Goal: Task Accomplishment & Management: Manage account settings

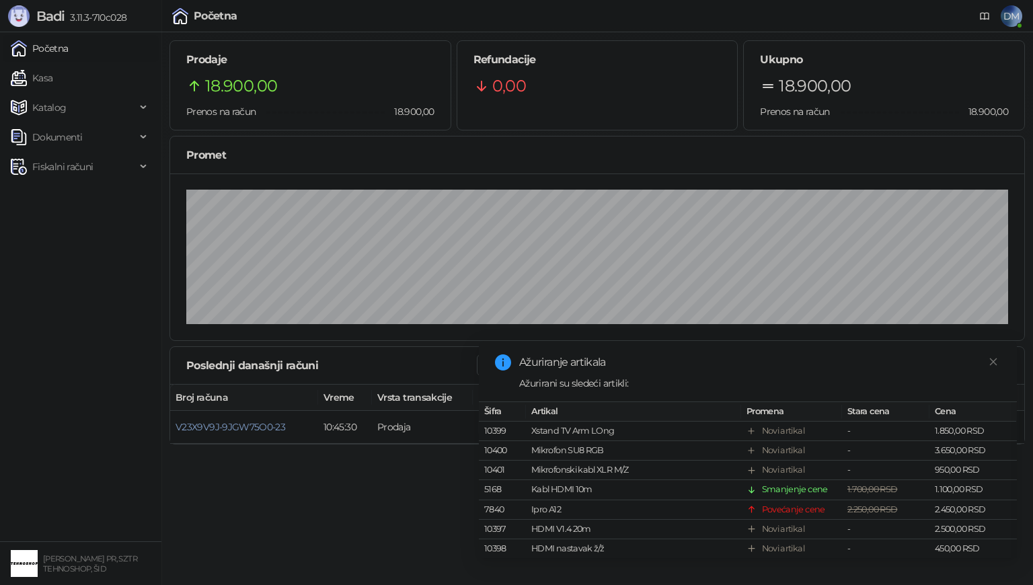
click at [837, 3] on div "Početna DM" at bounding box center [517, 16] width 1012 height 32
click at [1012, 13] on span "DM" at bounding box center [1012, 16] width 22 height 22
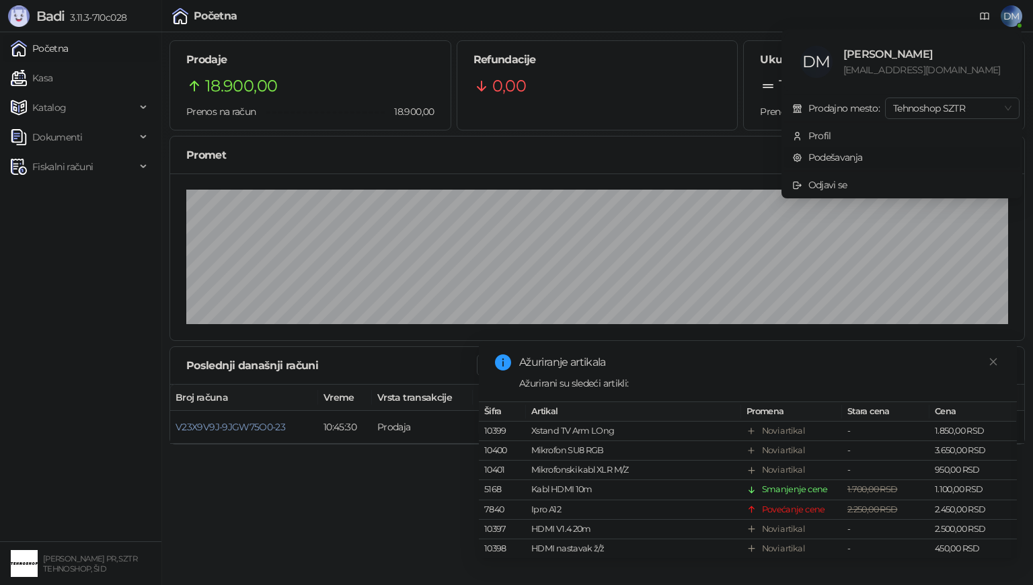
click at [834, 156] on link "Podešavanja" at bounding box center [828, 157] width 71 height 12
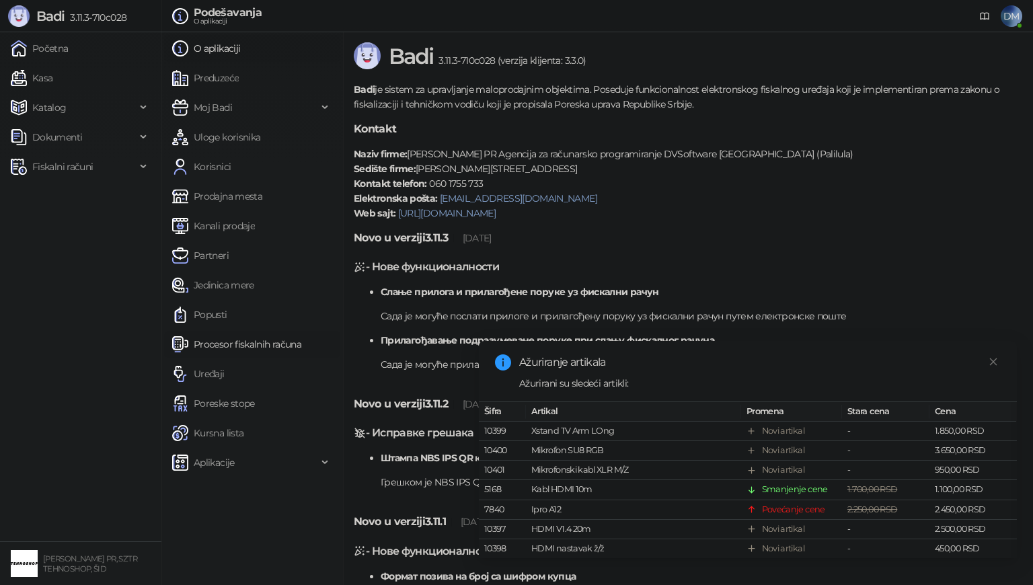
click at [226, 344] on link "Procesor fiskalnih računa" at bounding box center [236, 344] width 129 height 27
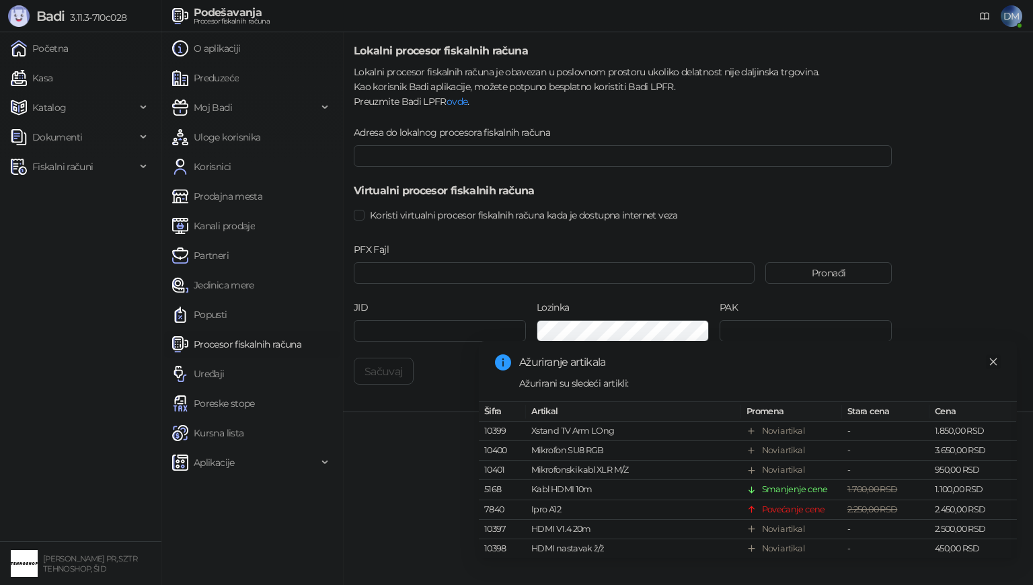
click at [995, 357] on icon "close" at bounding box center [993, 361] width 9 height 9
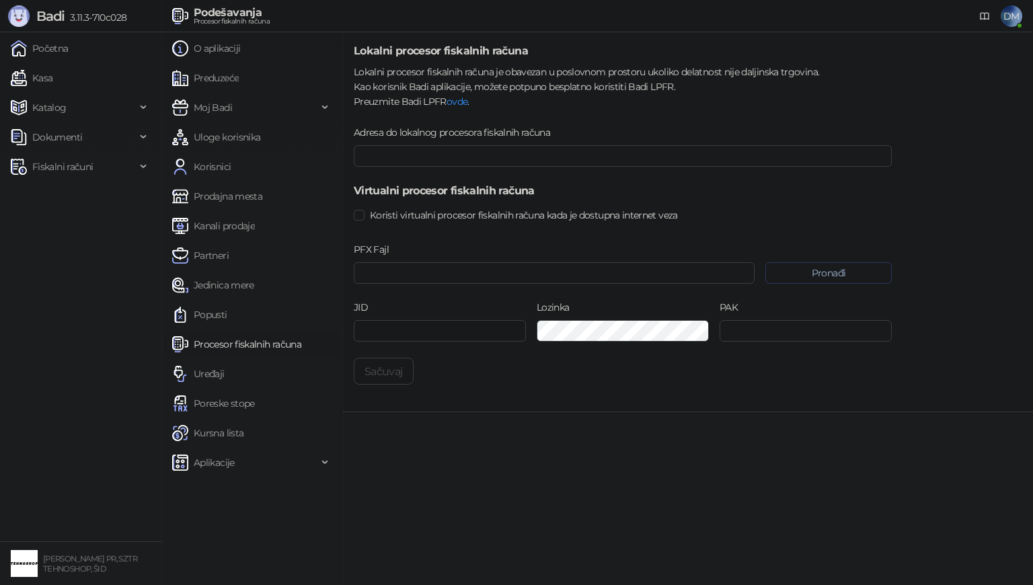
click at [813, 268] on button "Pronađi" at bounding box center [829, 273] width 126 height 22
type input "**********"
click at [419, 338] on input "JID" at bounding box center [440, 331] width 172 height 22
click at [741, 328] on input "PAK" at bounding box center [806, 331] width 172 height 22
click at [889, 527] on main "**********" at bounding box center [688, 308] width 690 height 553
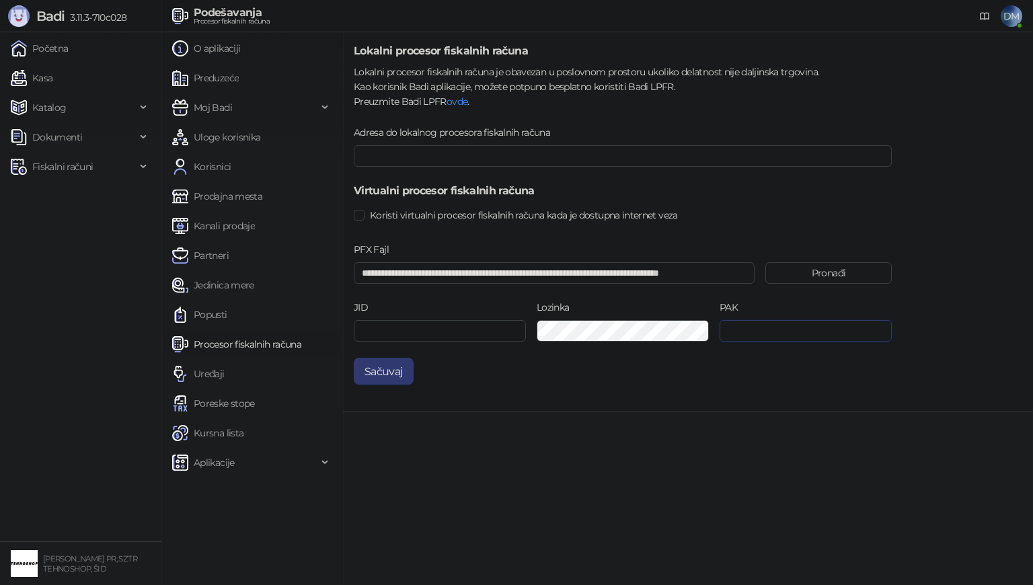
click at [760, 333] on input "PAK" at bounding box center [806, 331] width 172 height 22
paste input "********"
type input "********"
click at [392, 378] on button "Sačuvaj" at bounding box center [384, 371] width 60 height 27
click at [868, 30] on div "Podešavanja Procesor fiskalnih računa DM" at bounding box center [517, 16] width 1012 height 32
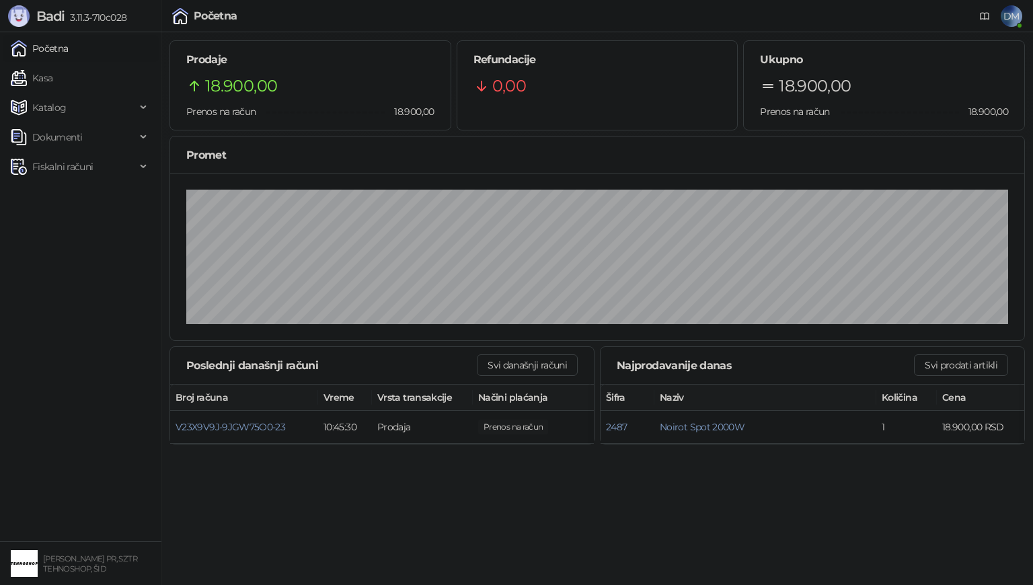
click at [265, 381] on div "Poslednji današnji računi Svi današnji računi" at bounding box center [382, 366] width 424 height 38
click at [218, 428] on span "V23X9V9J-9JGW75O0-23" at bounding box center [231, 427] width 110 height 12
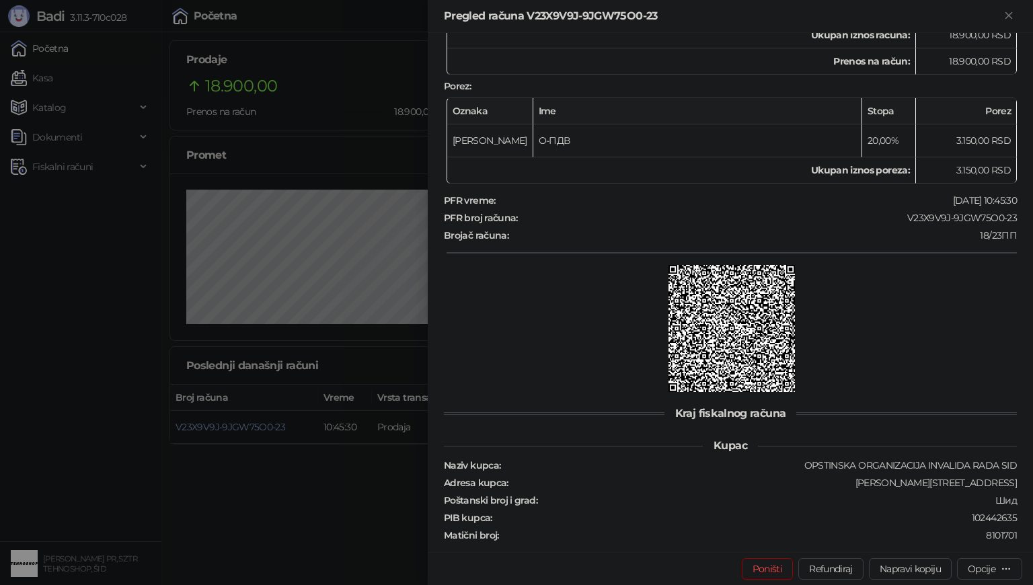
scroll to position [293, 0]
click at [1009, 565] on icon "button" at bounding box center [1006, 569] width 11 height 11
click at [984, 501] on span "Štampaj na A4 štampaču" at bounding box center [943, 499] width 138 height 15
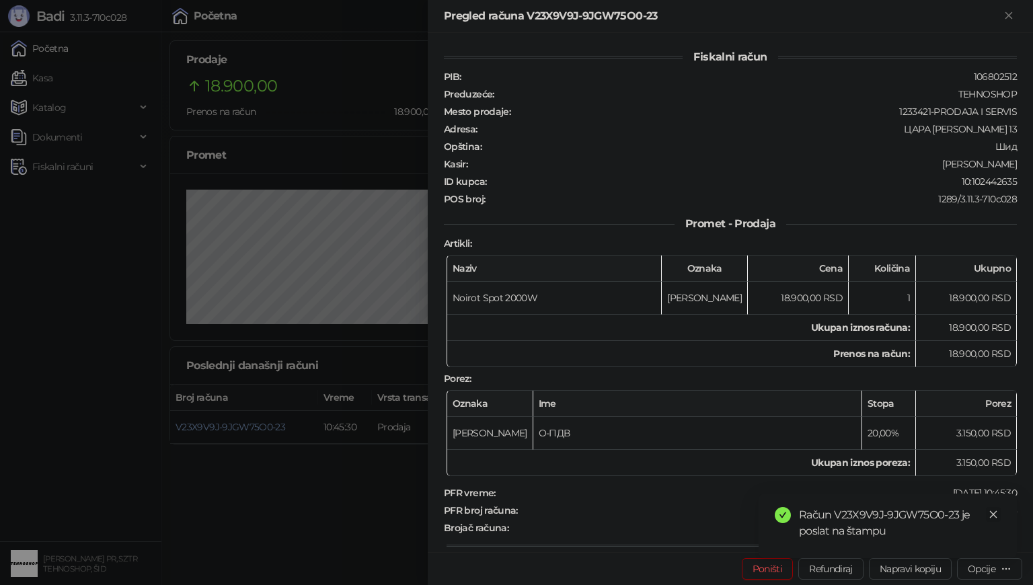
click at [994, 511] on icon "close" at bounding box center [993, 514] width 9 height 9
click at [1008, 13] on icon "Zatvori" at bounding box center [1009, 15] width 12 height 12
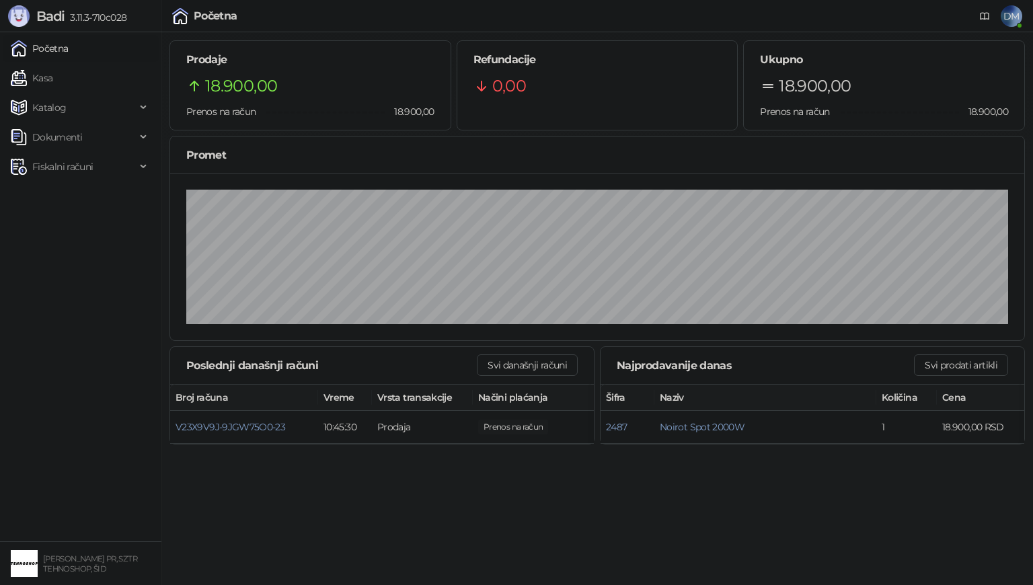
click at [52, 52] on link "Početna" at bounding box center [40, 48] width 58 height 27
click at [1006, 16] on span "DM" at bounding box center [1012, 16] width 22 height 22
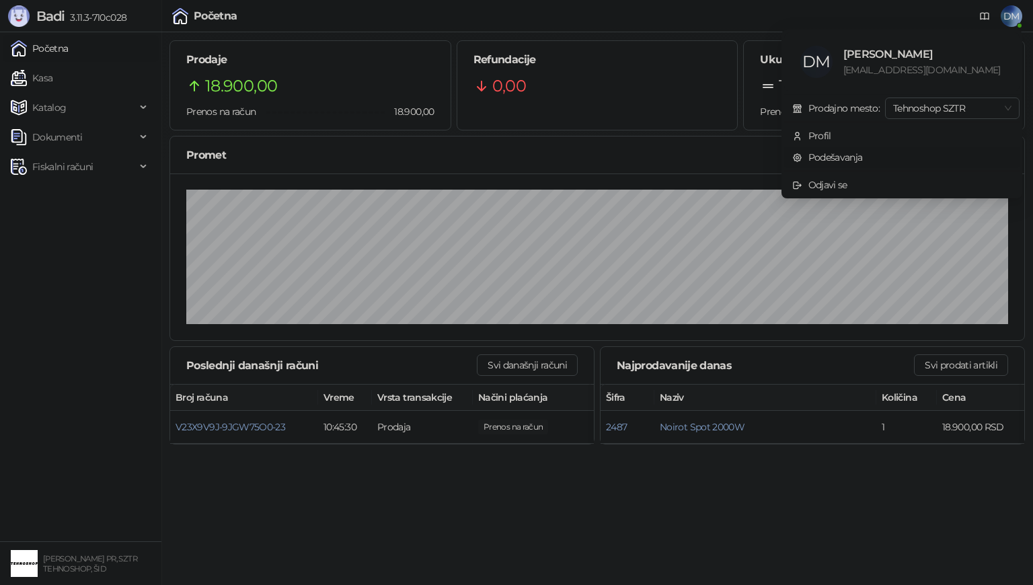
click at [834, 156] on link "Podešavanja" at bounding box center [828, 157] width 71 height 12
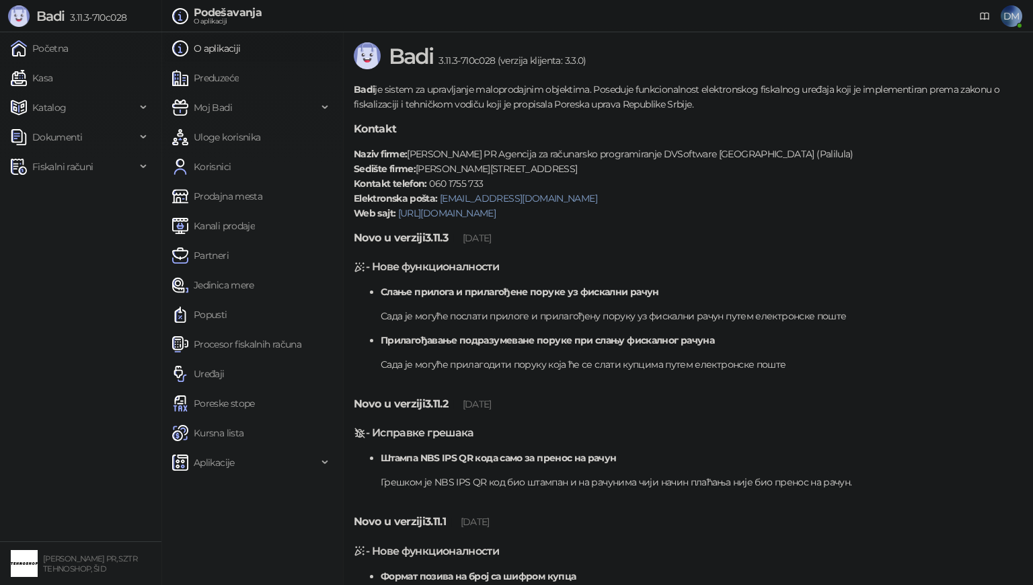
click at [222, 44] on link "O aplikaciji" at bounding box center [206, 48] width 68 height 27
click at [229, 43] on link "O aplikaciji" at bounding box center [206, 48] width 68 height 27
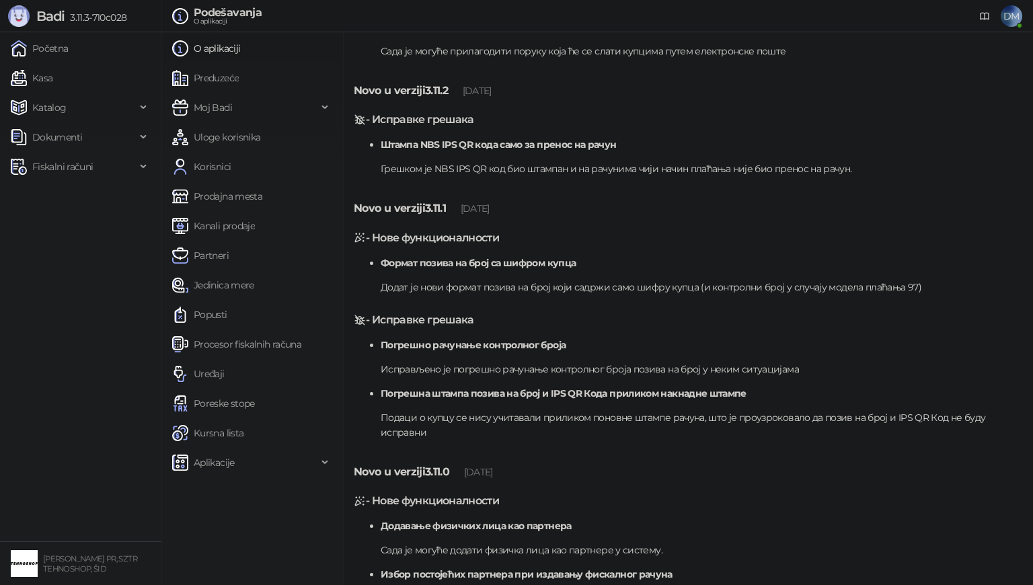
scroll to position [336, 0]
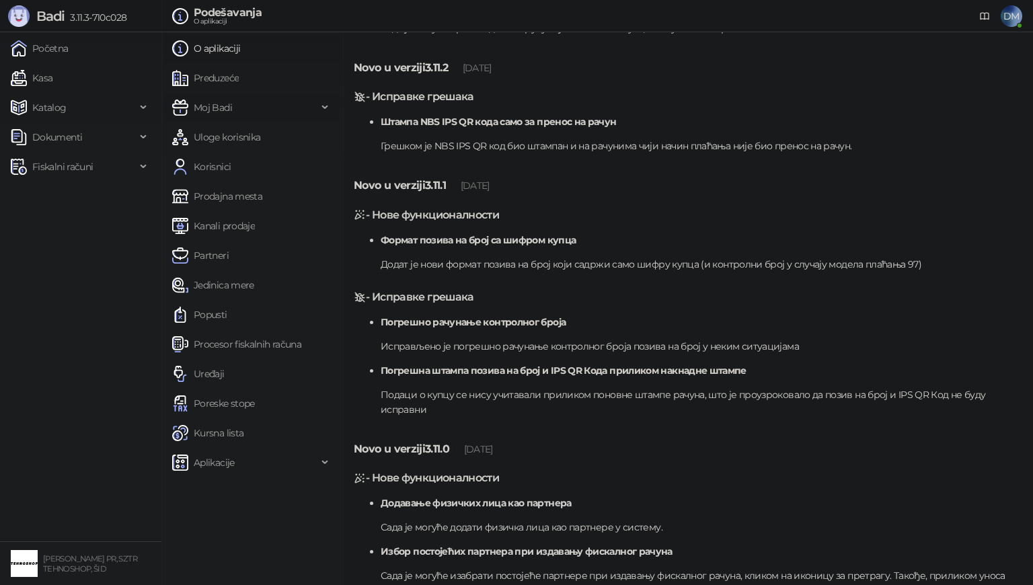
click at [231, 103] on span "Moj Badi" at bounding box center [213, 107] width 38 height 27
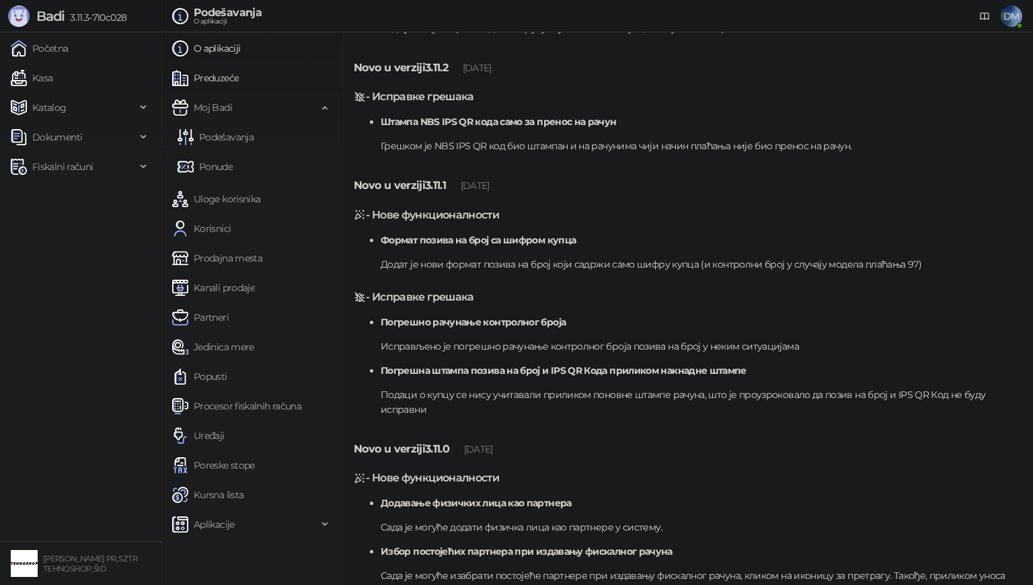
click at [234, 79] on link "Preduzeće" at bounding box center [205, 78] width 67 height 27
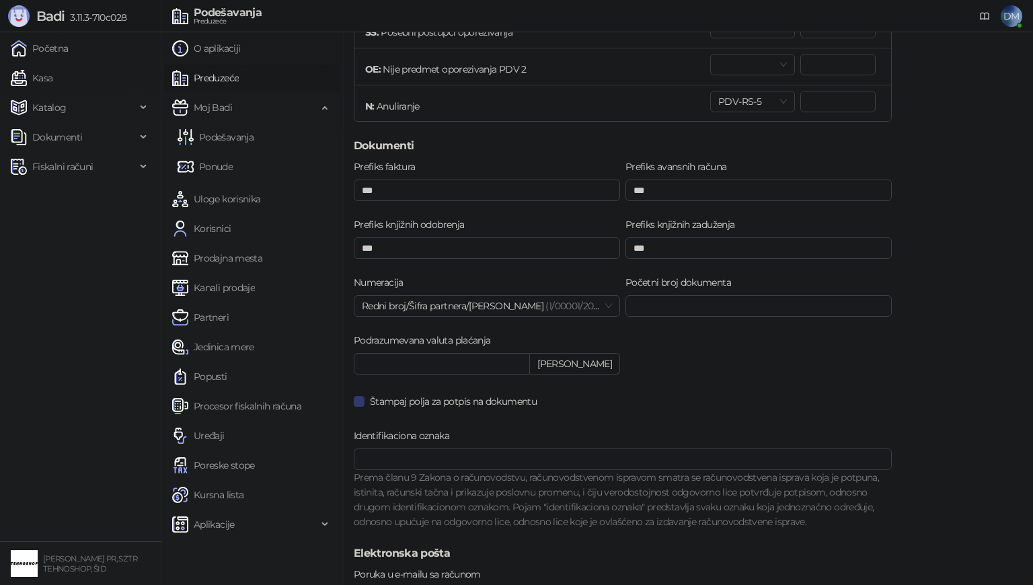
scroll to position [807, 0]
click at [221, 318] on link "Partneri" at bounding box center [200, 317] width 57 height 27
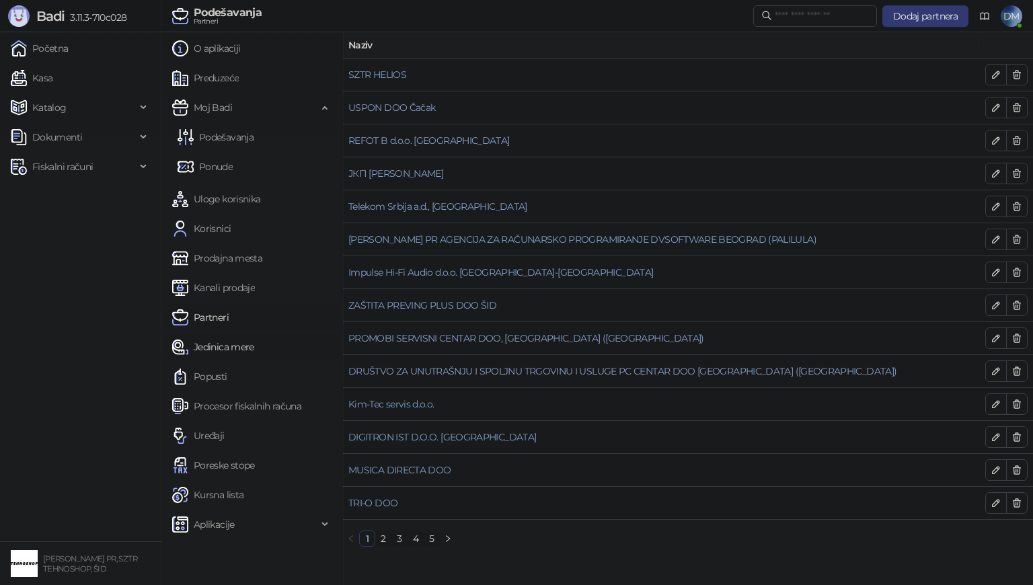
click at [221, 342] on link "Jedinica mere" at bounding box center [213, 347] width 82 height 27
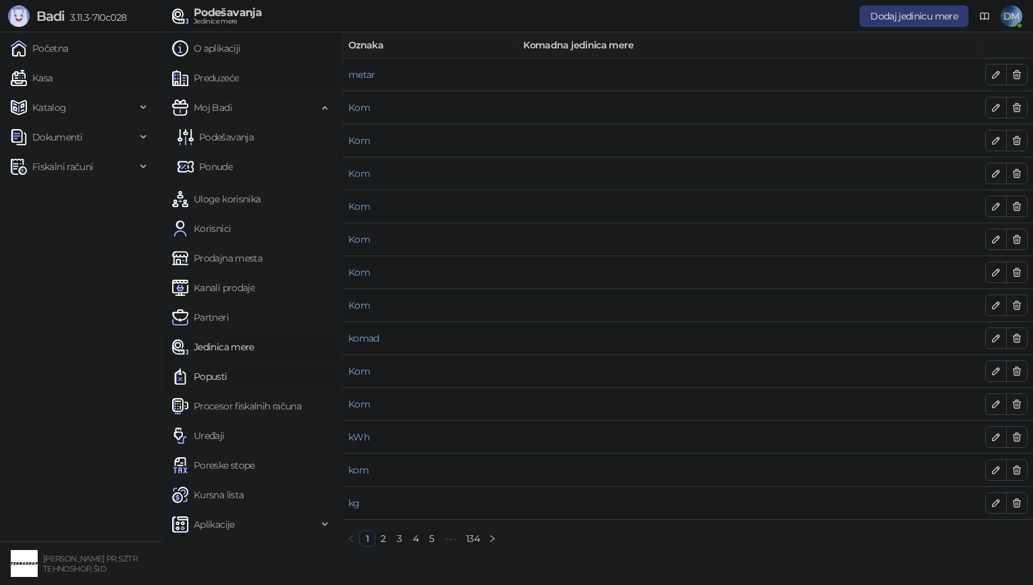
click at [221, 377] on link "Popusti" at bounding box center [199, 376] width 55 height 27
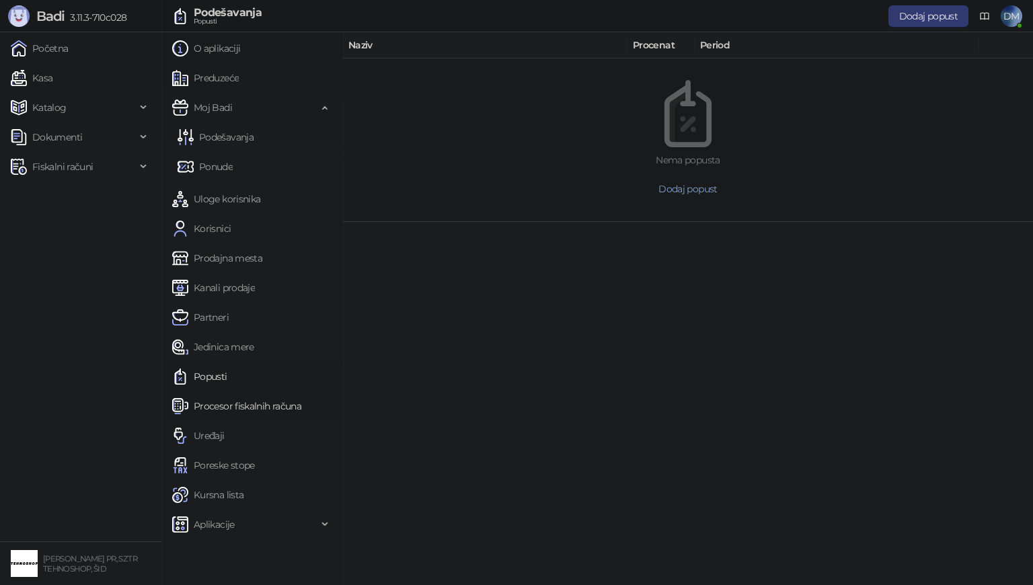
click at [231, 406] on link "Procesor fiskalnih računa" at bounding box center [236, 406] width 129 height 27
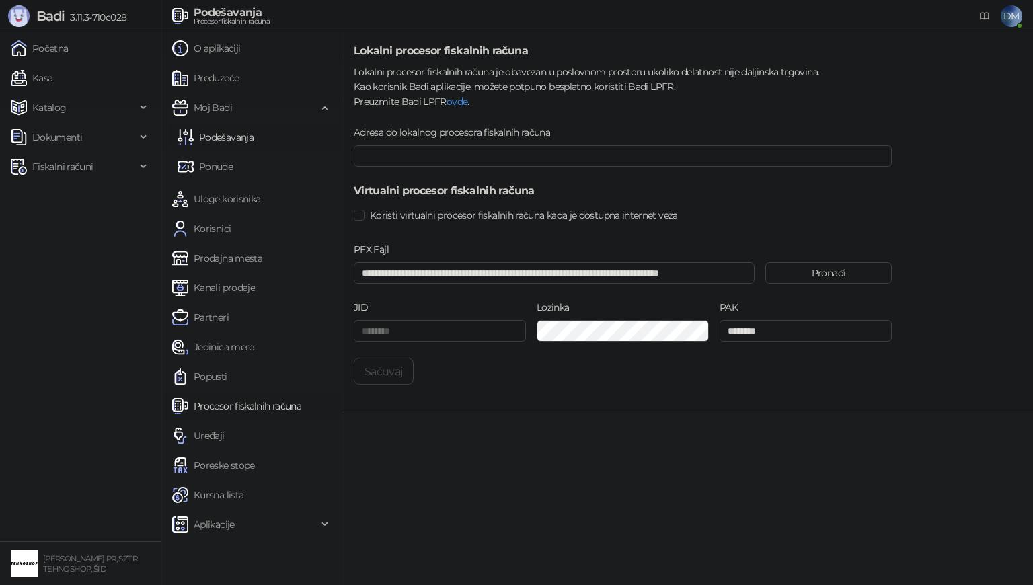
click at [225, 139] on link "Podešavanja" at bounding box center [216, 137] width 76 height 27
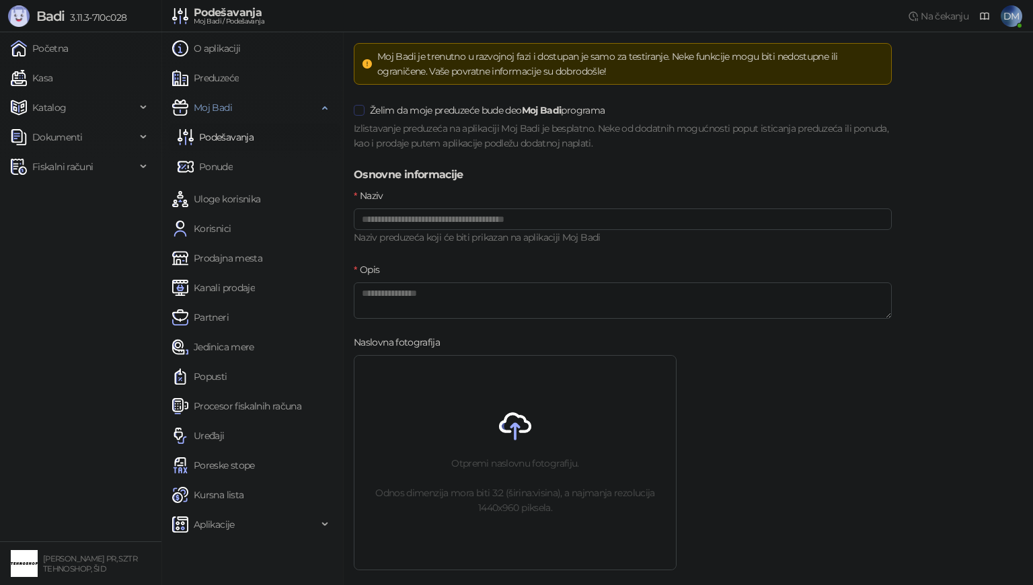
click at [363, 110] on span at bounding box center [359, 110] width 11 height 11
drag, startPoint x: 474, startPoint y: 295, endPoint x: 223, endPoint y: 294, distance: 250.9
click at [223, 294] on div "**********" at bounding box center [597, 308] width 872 height 553
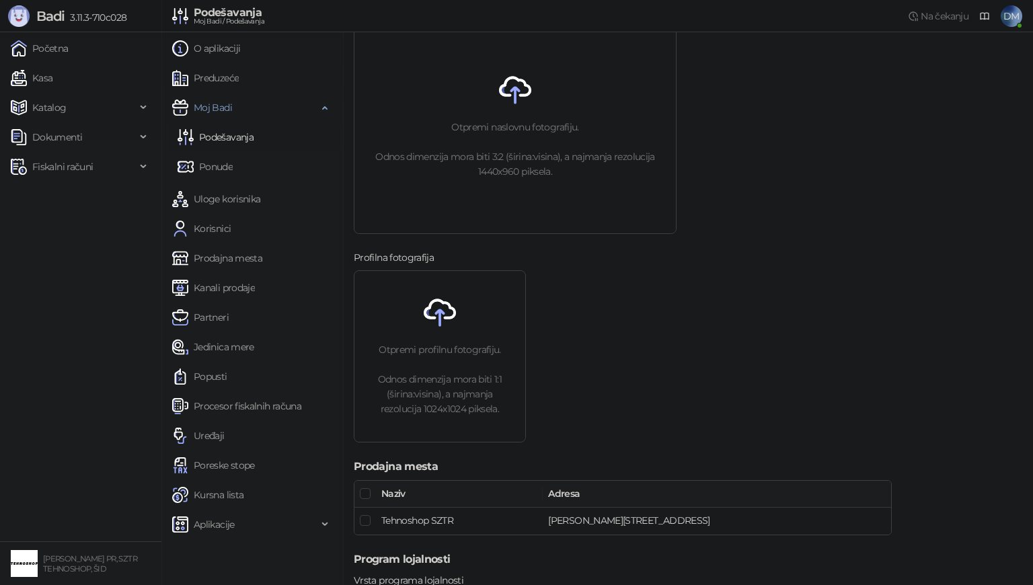
scroll to position [437, 0]
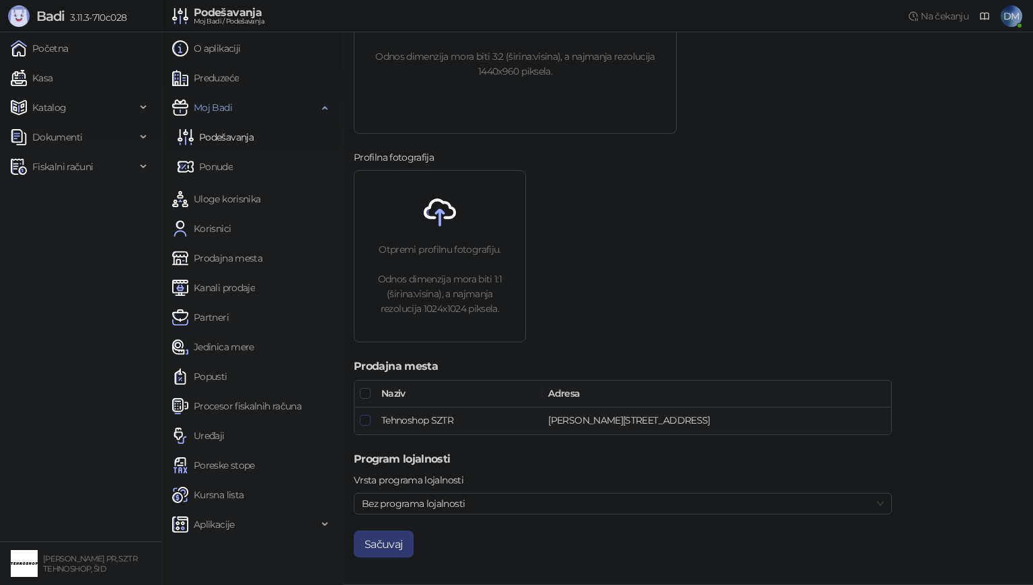
type textarea "**********"
click at [438, 503] on span "Bez programa lojalnosti" at bounding box center [623, 504] width 522 height 20
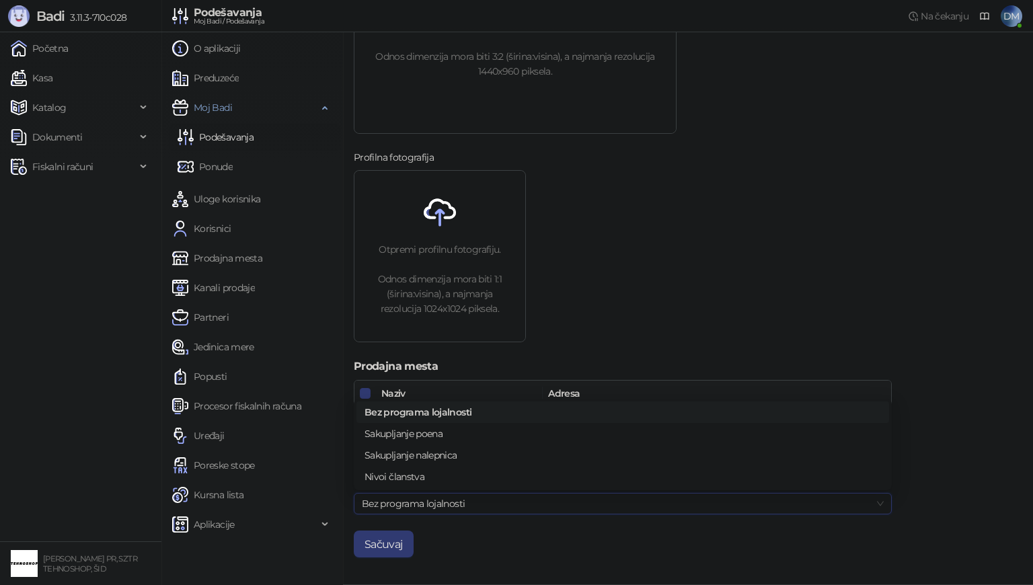
click at [438, 503] on span "Bez programa lojalnosti" at bounding box center [623, 504] width 522 height 20
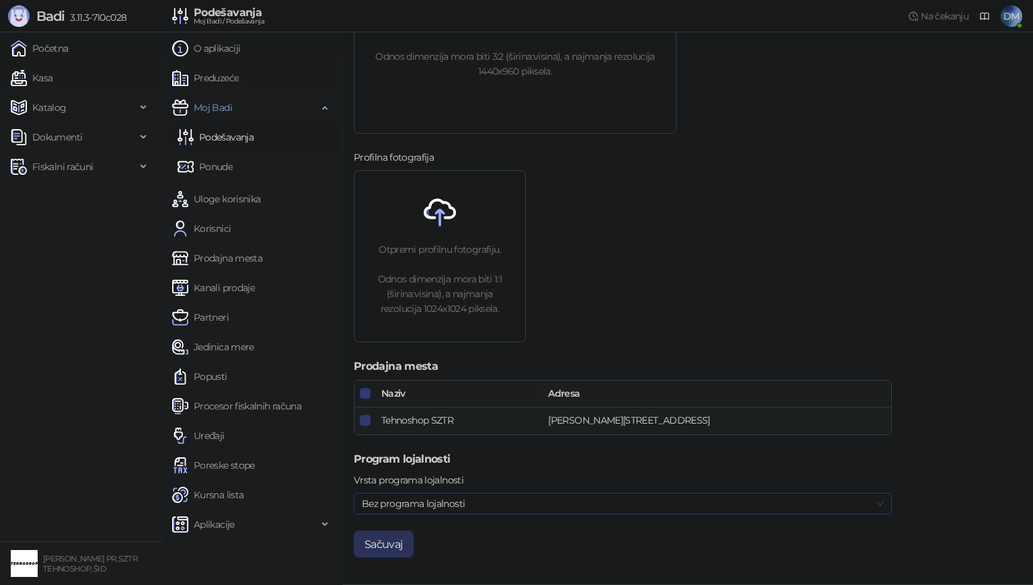
click at [393, 548] on button "Sačuvaj" at bounding box center [384, 544] width 60 height 27
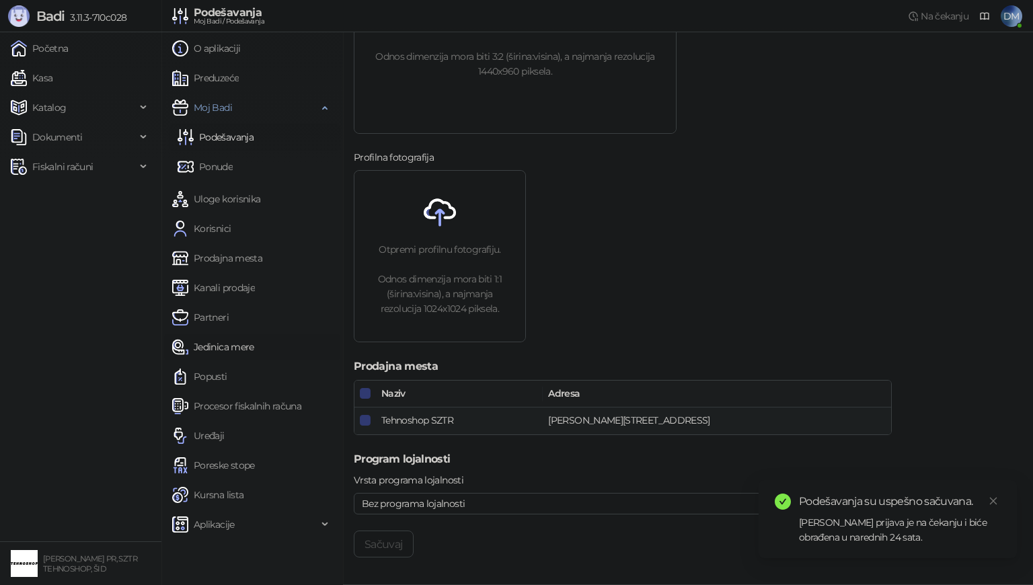
click at [217, 350] on link "Jedinica mere" at bounding box center [213, 347] width 82 height 27
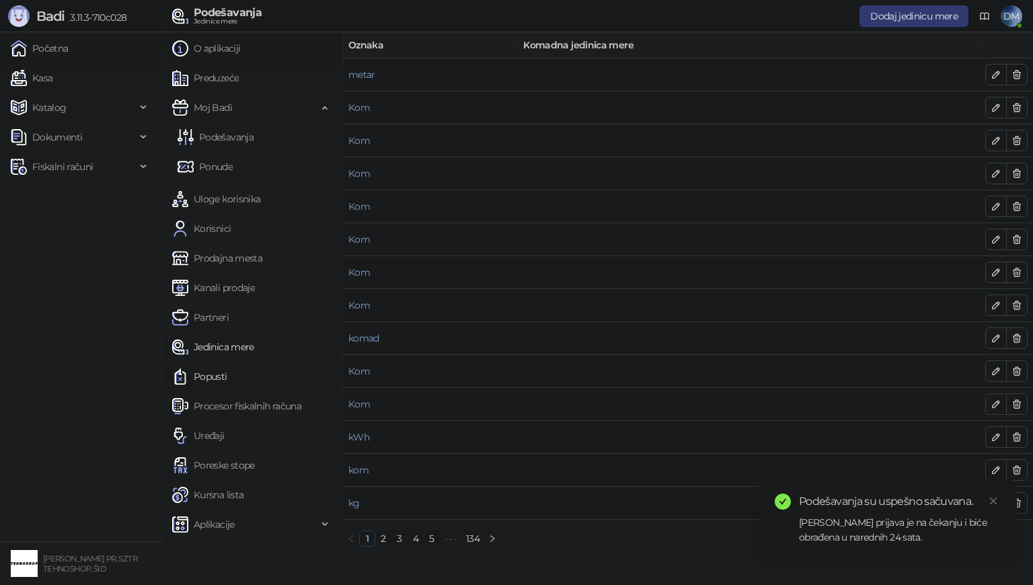
click at [219, 375] on link "Popusti" at bounding box center [199, 376] width 55 height 27
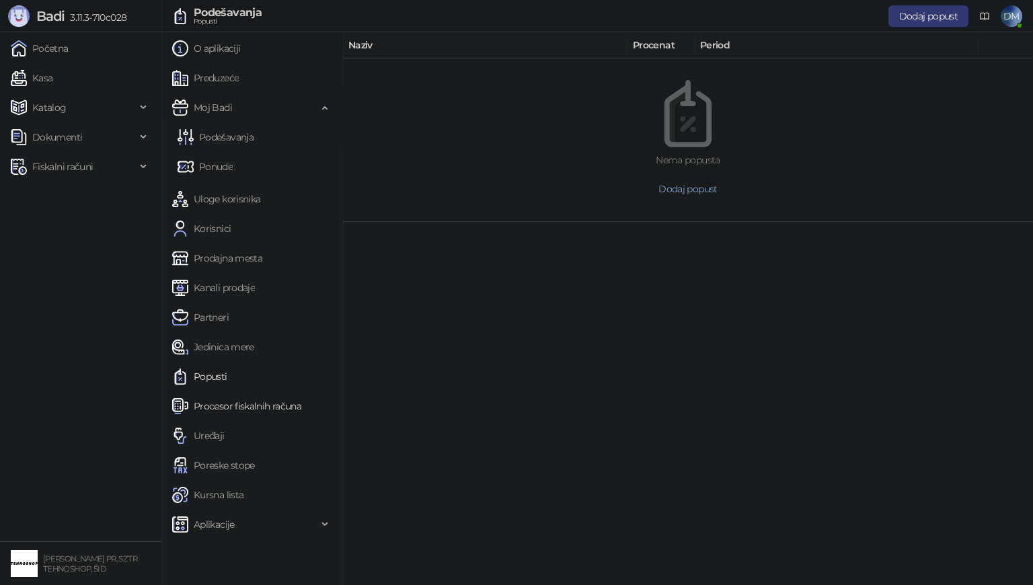
click at [229, 406] on link "Procesor fiskalnih računa" at bounding box center [236, 406] width 129 height 27
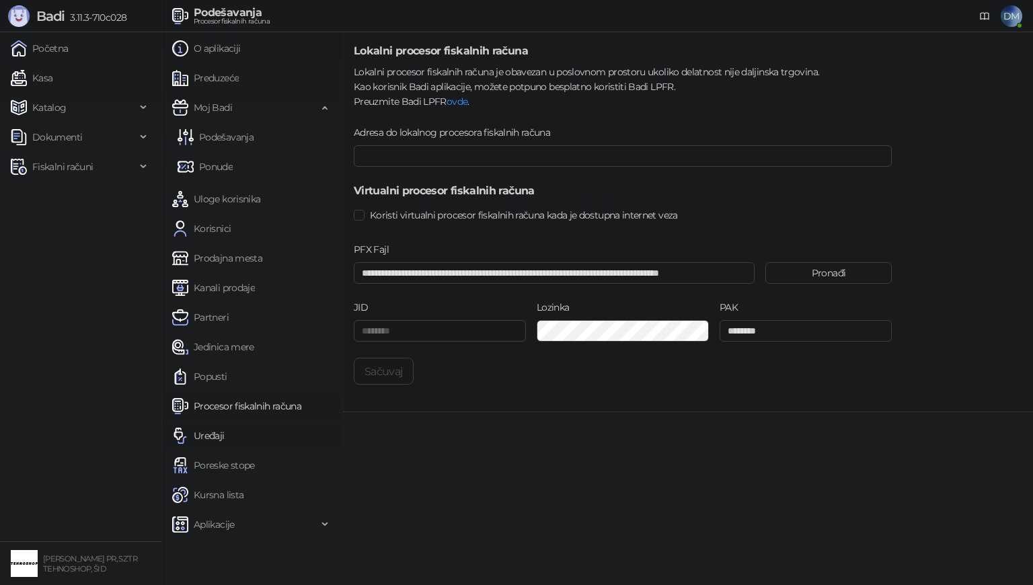
click at [215, 434] on link "Uređaji" at bounding box center [198, 435] width 52 height 27
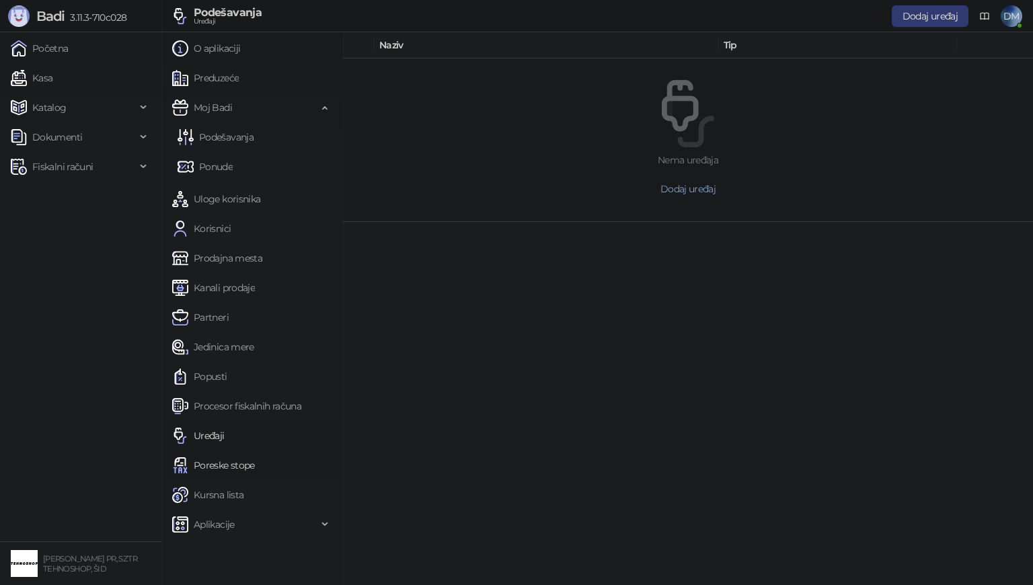
click at [213, 464] on link "Poreske stope" at bounding box center [213, 465] width 83 height 27
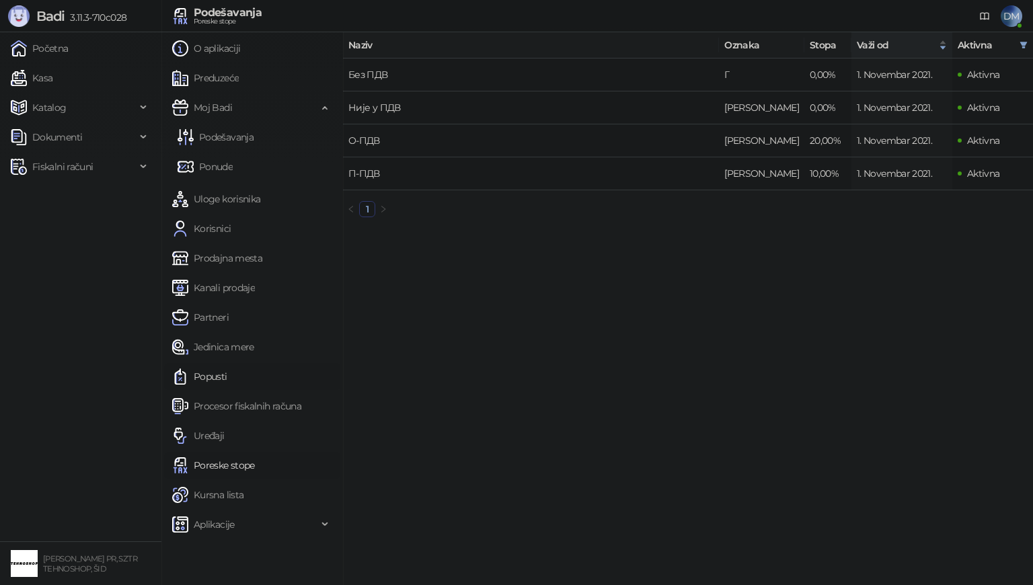
click at [215, 375] on link "Popusti" at bounding box center [199, 376] width 55 height 27
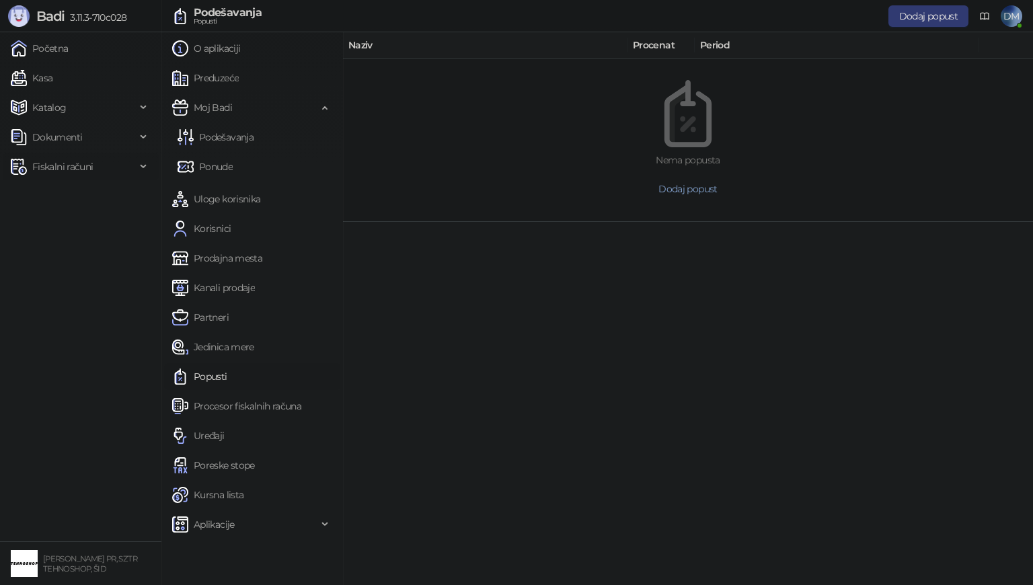
click at [70, 170] on span "Fiskalni računi" at bounding box center [62, 166] width 61 height 27
click at [42, 73] on link "Kasa" at bounding box center [32, 78] width 42 height 27
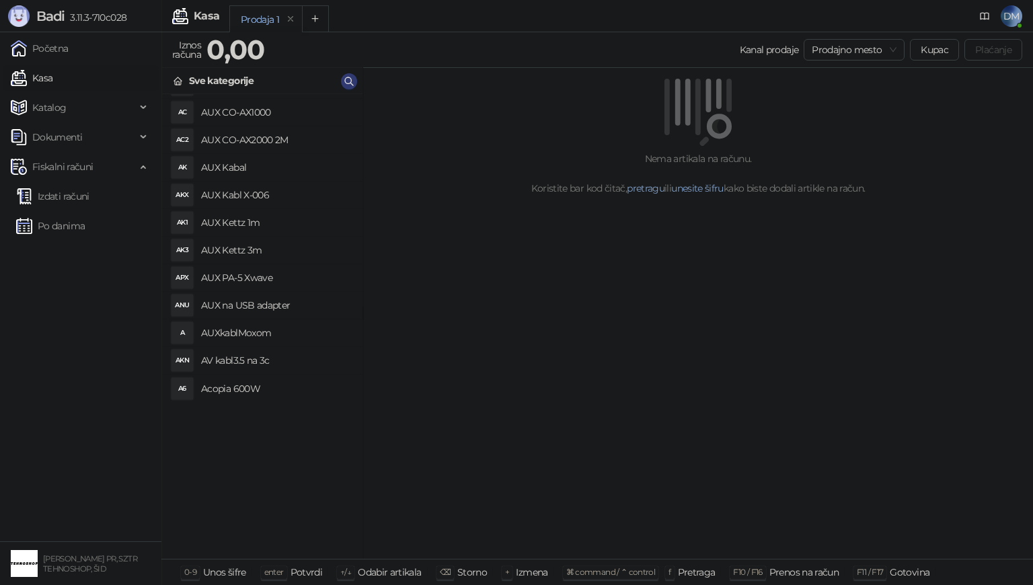
scroll to position [3162, 0]
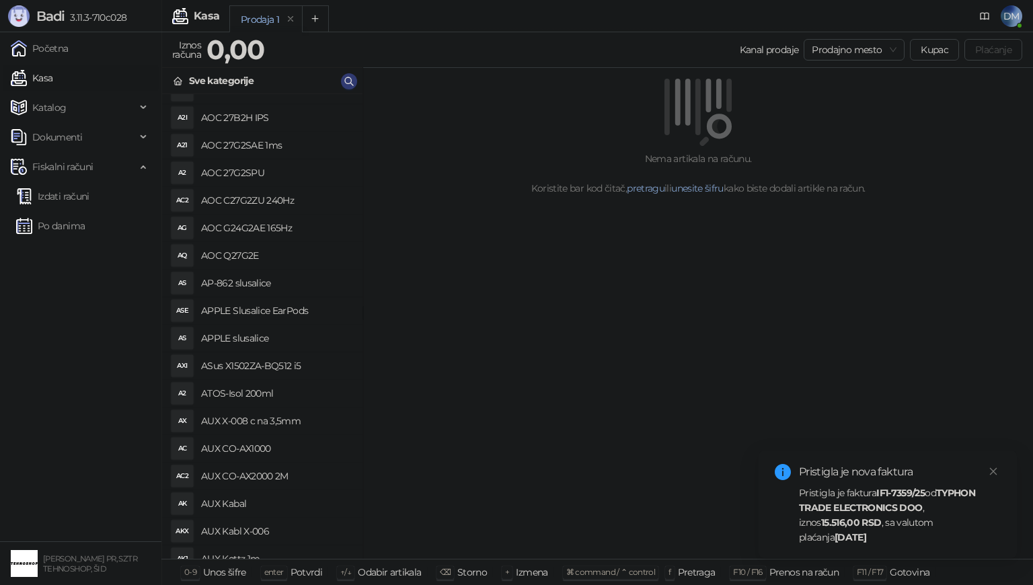
click at [853, 515] on div "Pristigla je faktura IF1-7359/25 od TYPHON TRADE ELECTRONICS DOO , iznos 15.516…" at bounding box center [900, 515] width 202 height 59
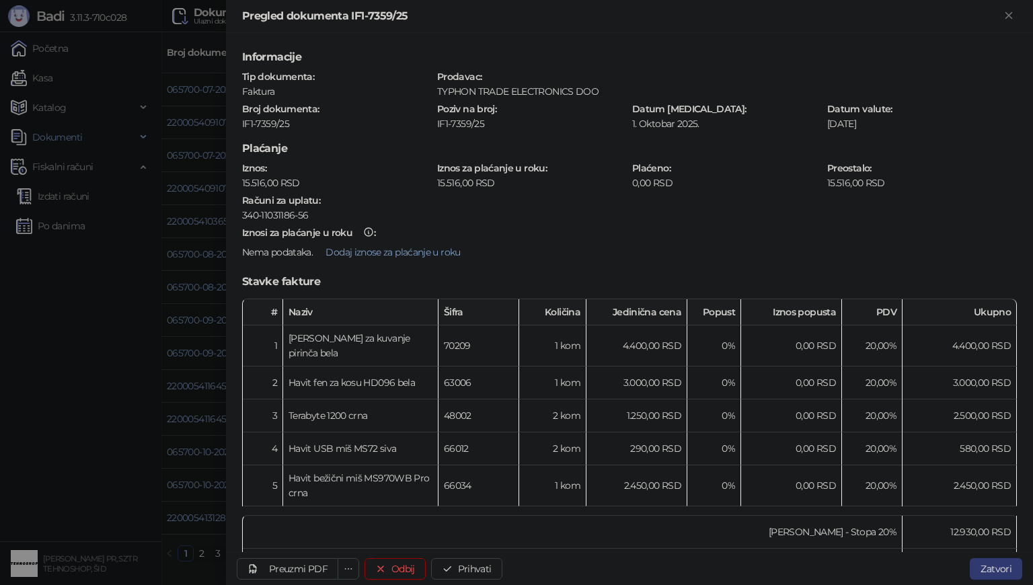
click at [295, 550] on div at bounding box center [516, 292] width 1033 height 585
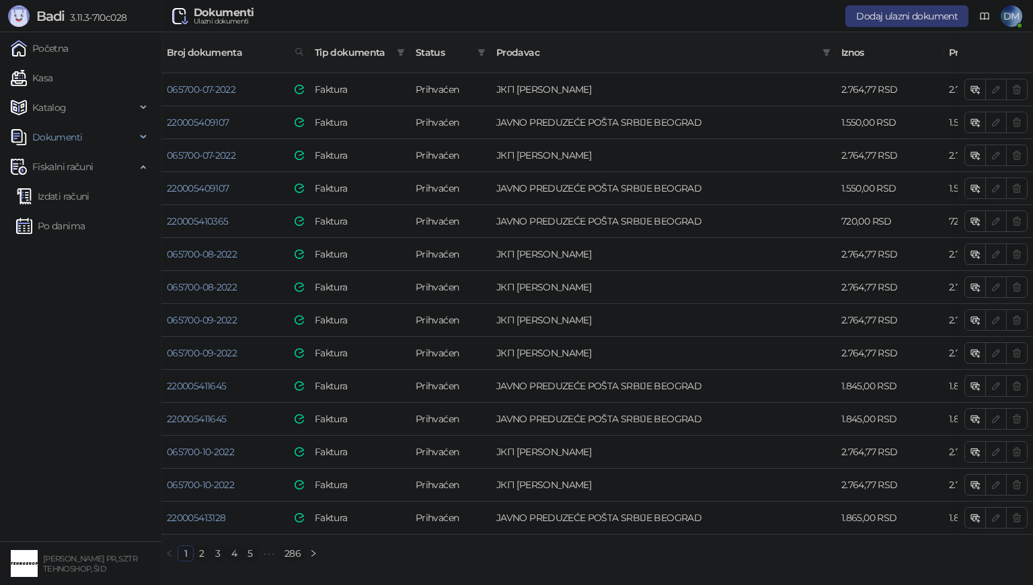
drag, startPoint x: 295, startPoint y: 550, endPoint x: 314, endPoint y: 551, distance: 18.9
click at [295, 550] on link "286" at bounding box center [293, 553] width 24 height 15
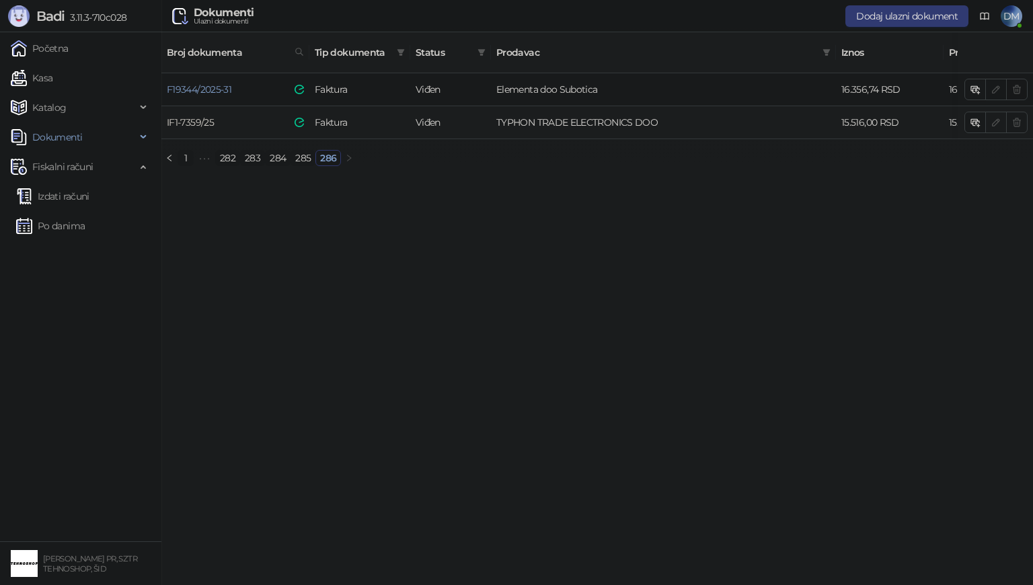
click at [191, 116] on link "IF1-7359/25" at bounding box center [190, 122] width 47 height 12
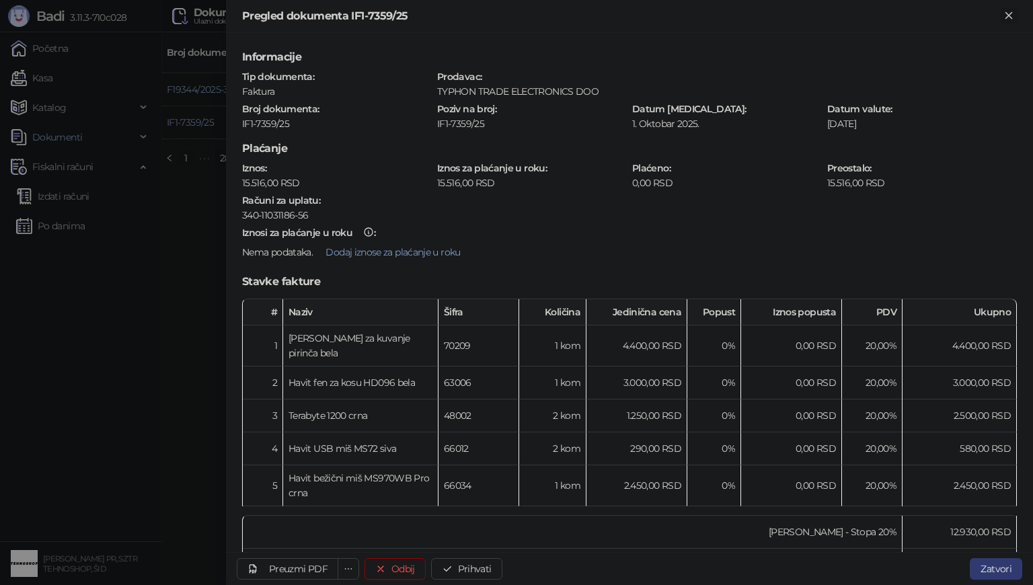
click at [1006, 17] on icon "Zatvori" at bounding box center [1009, 15] width 12 height 12
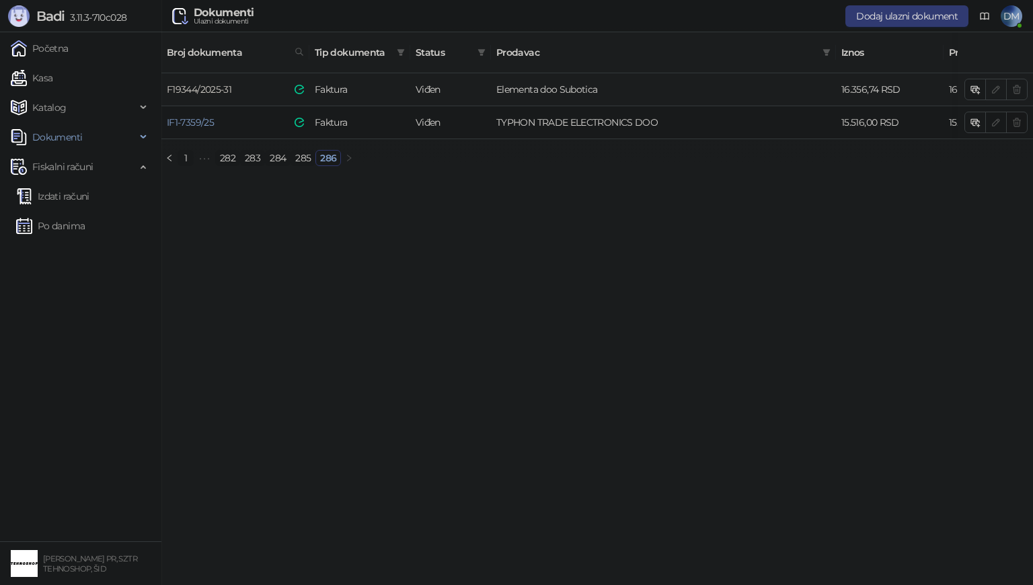
click at [222, 83] on link "F19344/2025-31" at bounding box center [199, 89] width 65 height 12
